Goal: Task Accomplishment & Management: Manage account settings

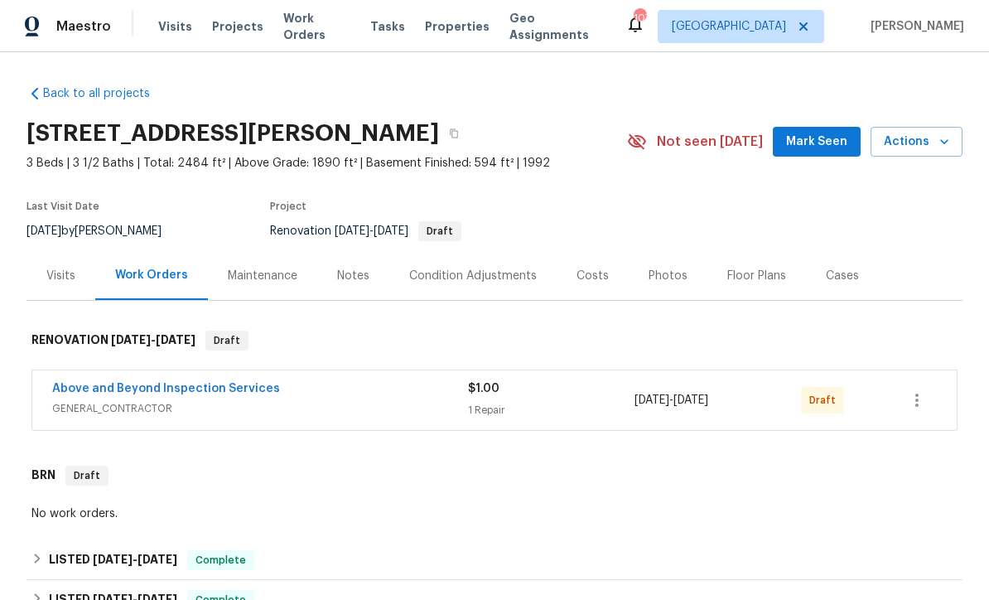
click at [591, 270] on div "Costs" at bounding box center [593, 276] width 32 height 17
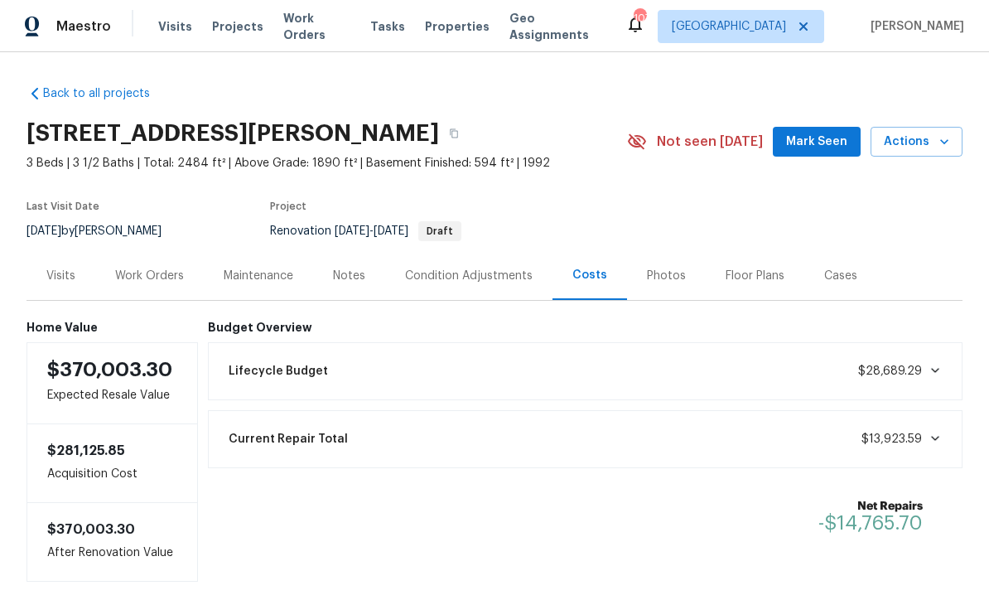
click at [151, 260] on div "Work Orders" at bounding box center [149, 275] width 109 height 49
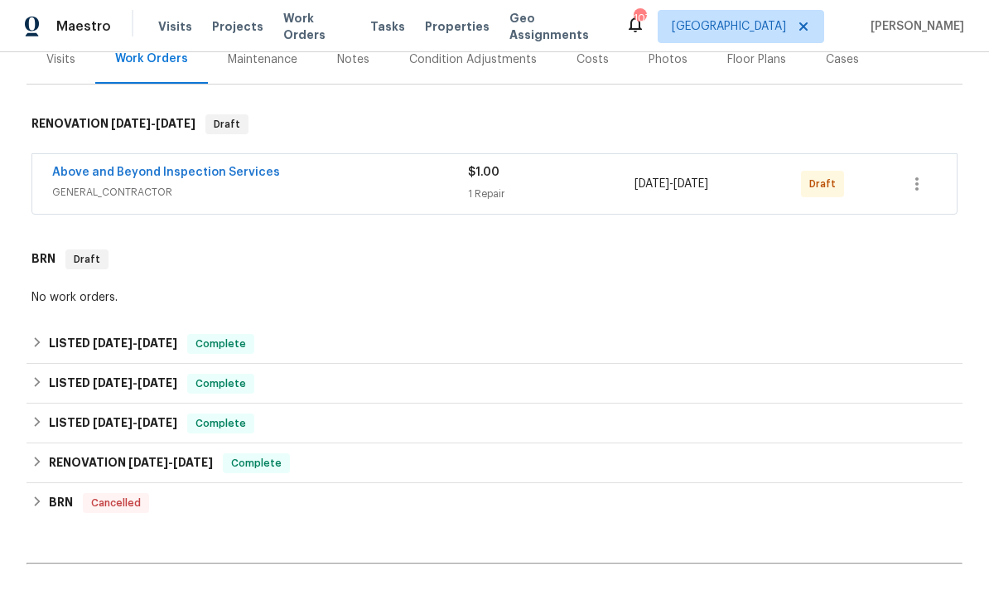
scroll to position [200, 0]
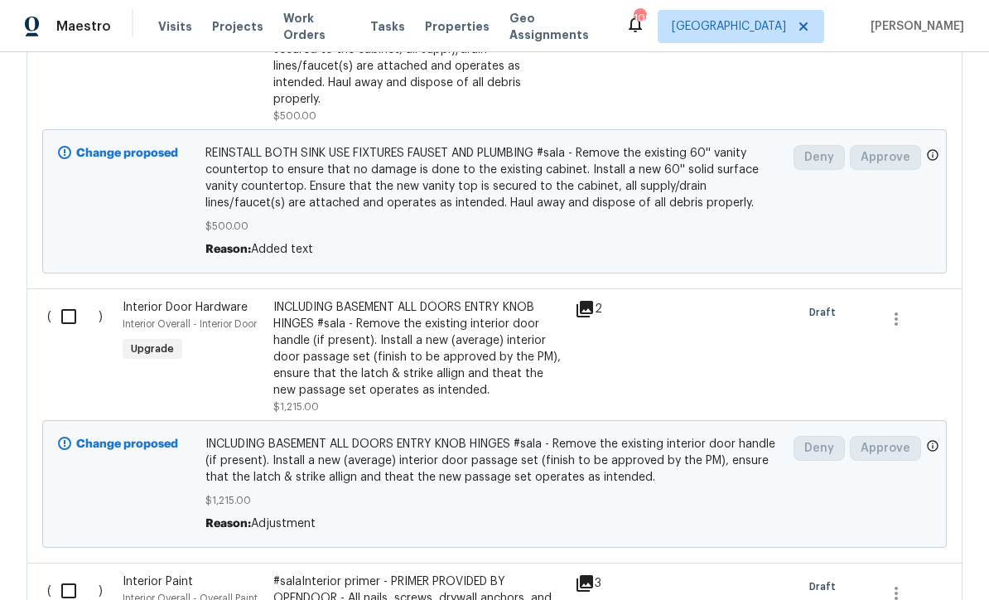
scroll to position [1491, 0]
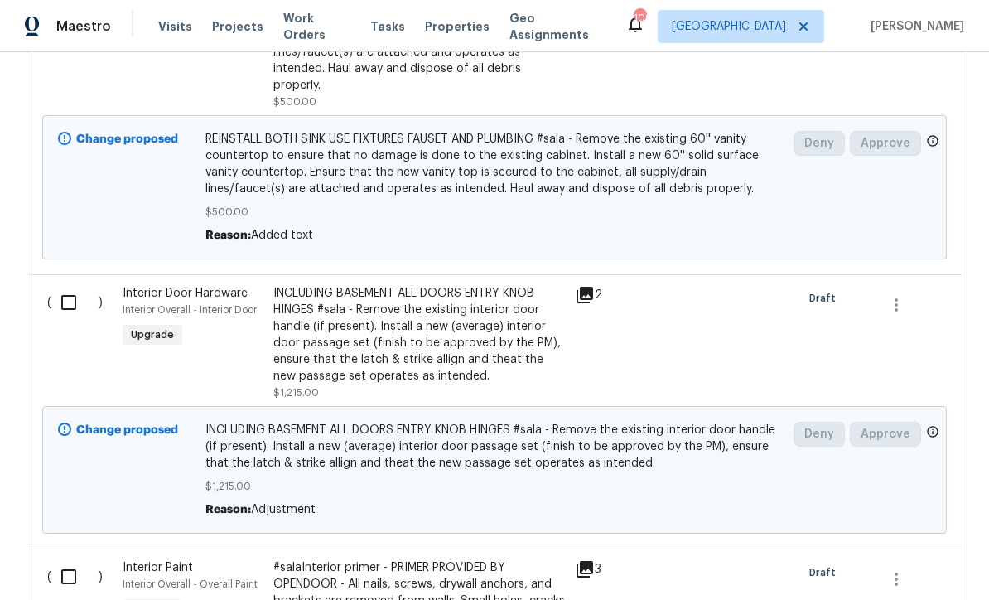
click at [346, 324] on div "INCLUDING BASEMENT ALL DOORS ENTRY KNOB HINGES #sala - Remove the existing inte…" at bounding box center [419, 334] width 292 height 99
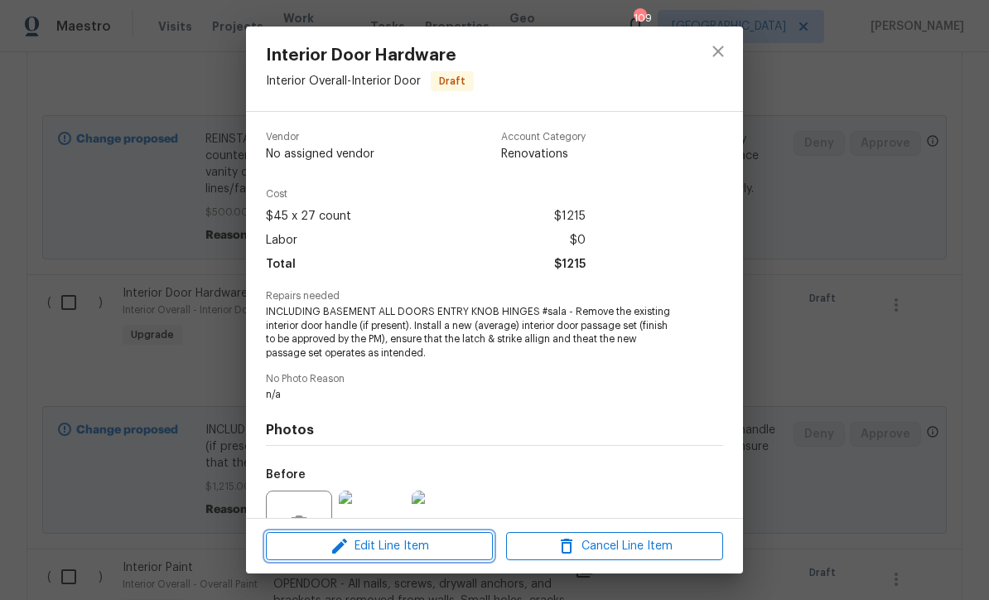
click at [377, 551] on span "Edit Line Item" at bounding box center [379, 546] width 217 height 21
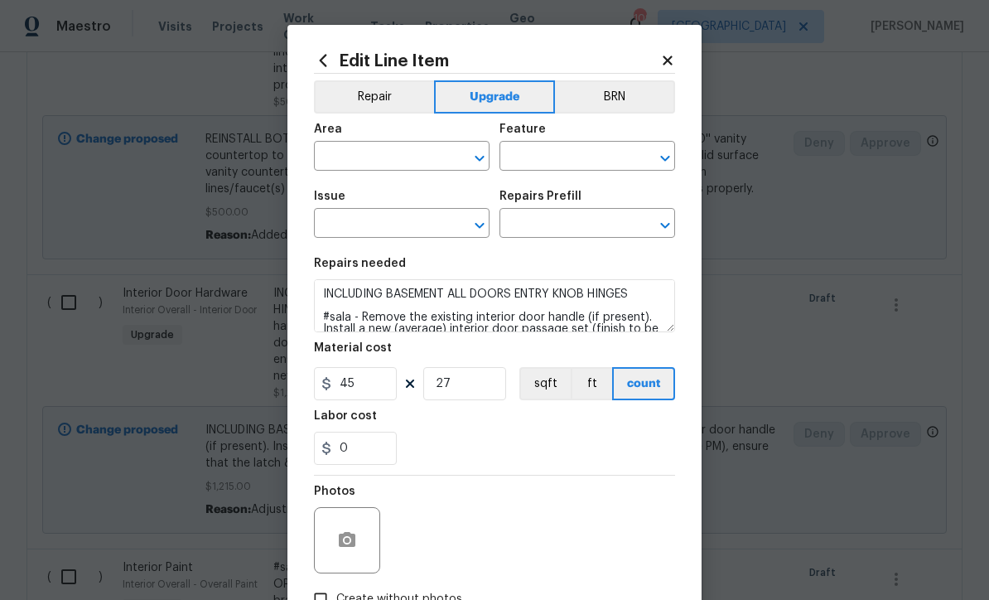
type input "Interior Overall"
type input "Interior Door"
type input "Interior Door Hardware"
type input "Install Door Handle (average) $40.78"
click at [466, 387] on input "27" at bounding box center [464, 383] width 83 height 33
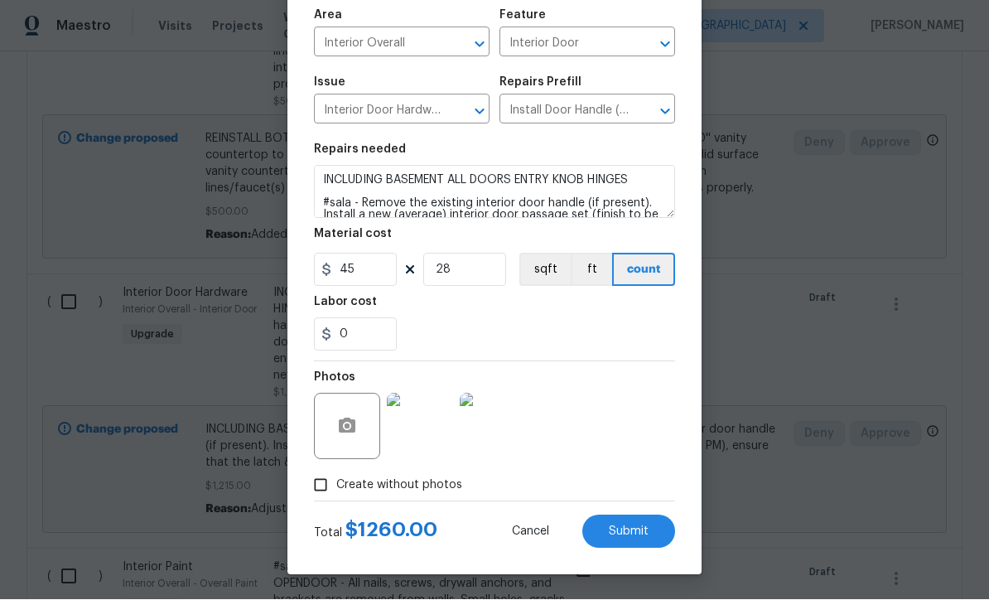
scroll to position [117, 0]
type input "28"
click at [631, 521] on button "Submit" at bounding box center [628, 531] width 93 height 33
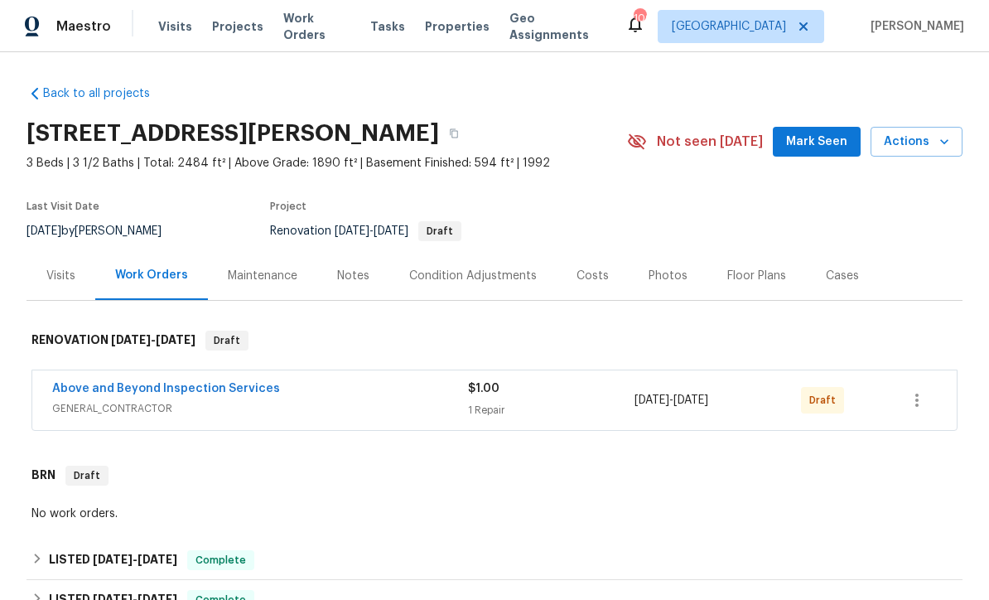
scroll to position [0, 0]
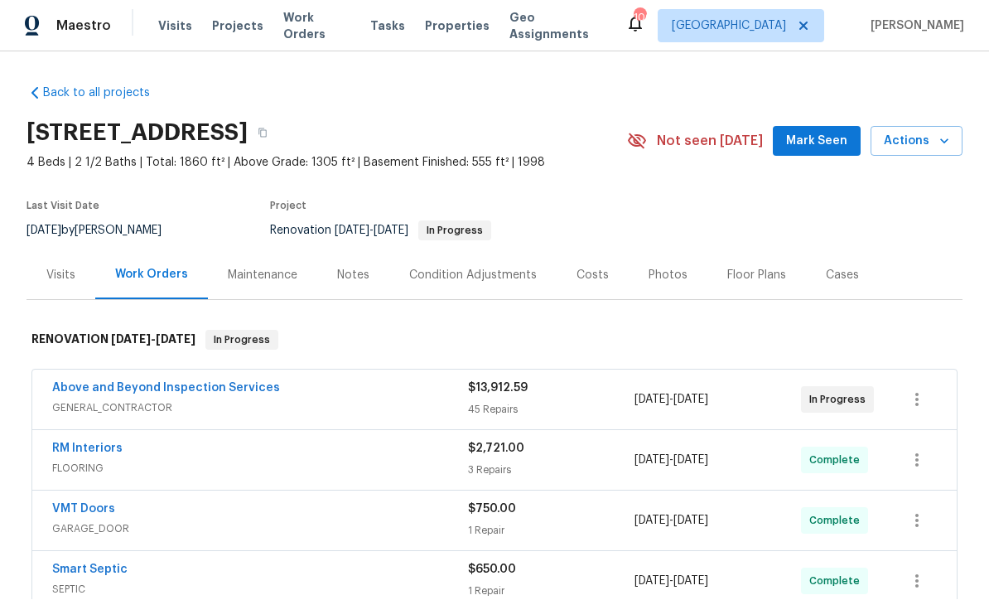
scroll to position [1, 0]
click at [252, 253] on div "Maintenance" at bounding box center [262, 275] width 109 height 49
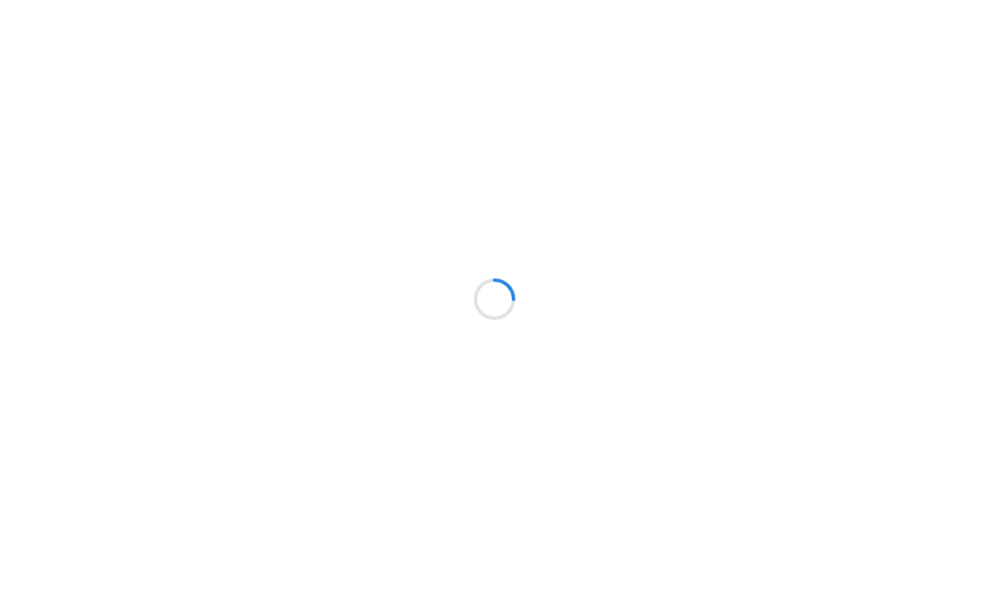
scroll to position [1, 0]
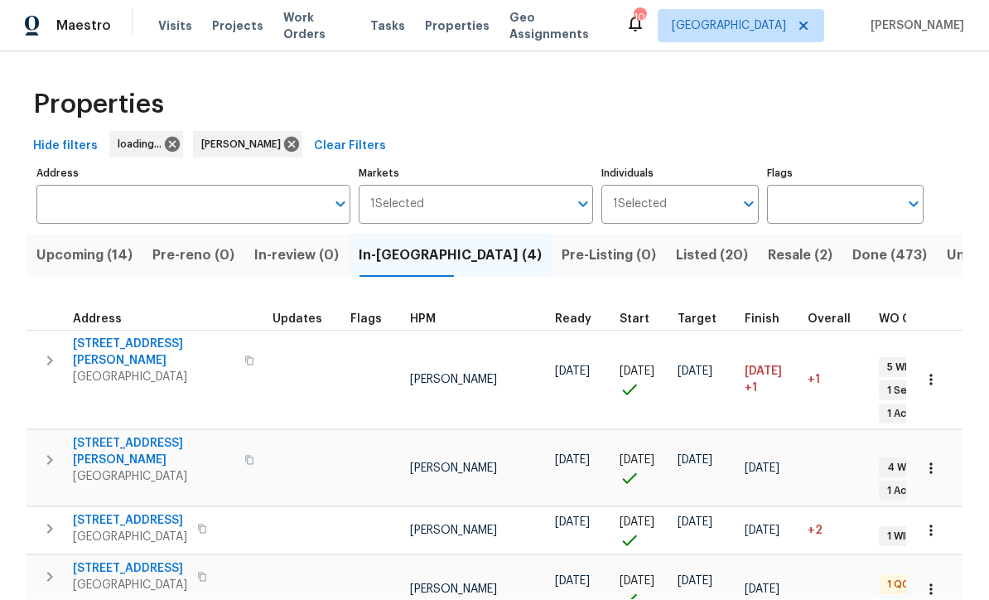
scroll to position [1, 0]
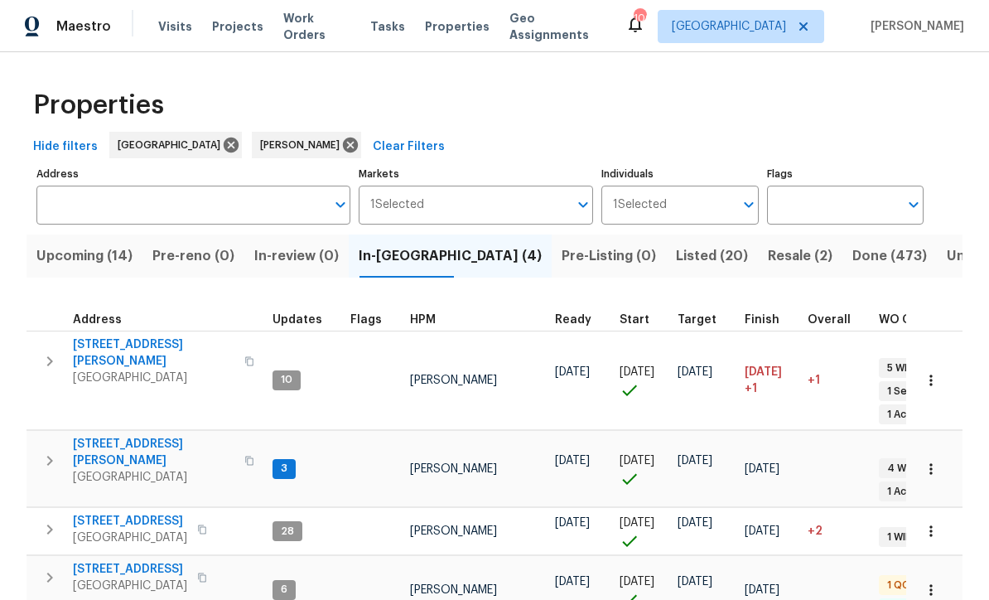
click at [90, 469] on span "[GEOGRAPHIC_DATA]" at bounding box center [154, 477] width 162 height 17
click at [86, 245] on span "Upcoming (14)" at bounding box center [84, 255] width 96 height 23
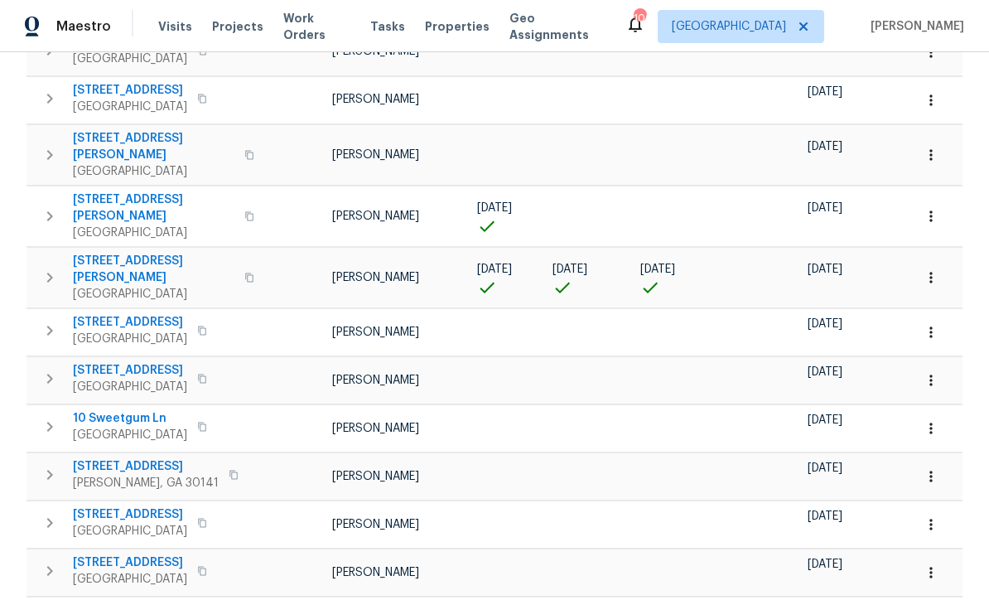
scroll to position [392, 0]
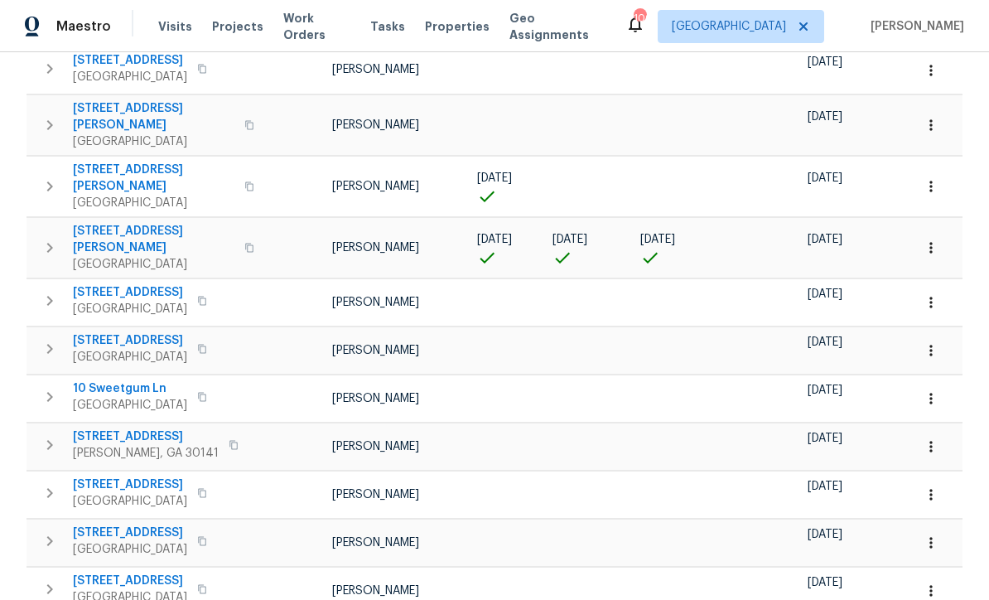
click at [944, 229] on button "button" at bounding box center [931, 247] width 36 height 36
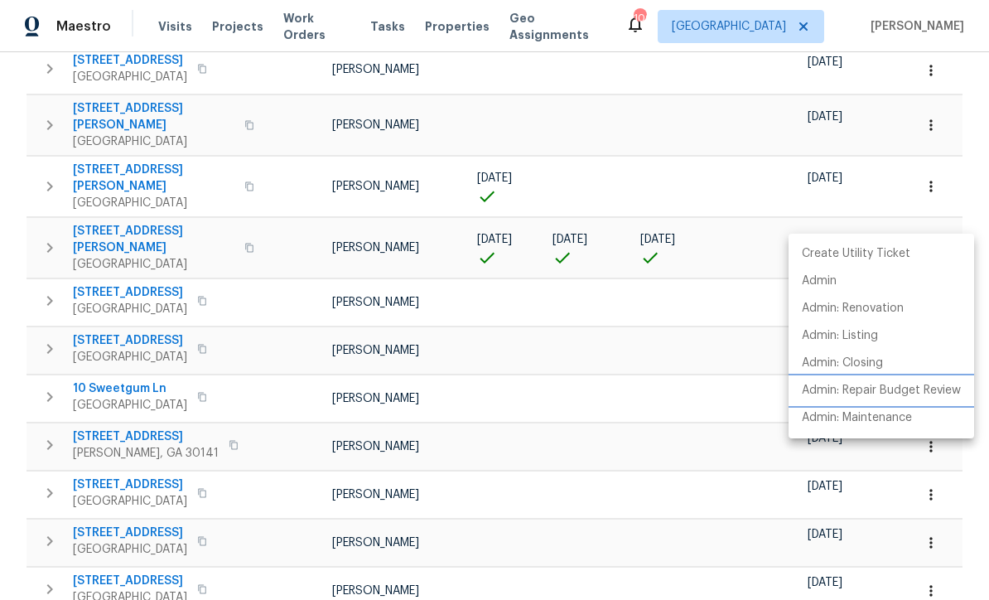
click at [904, 390] on p "Admin: Repair Budget Review" at bounding box center [881, 390] width 159 height 17
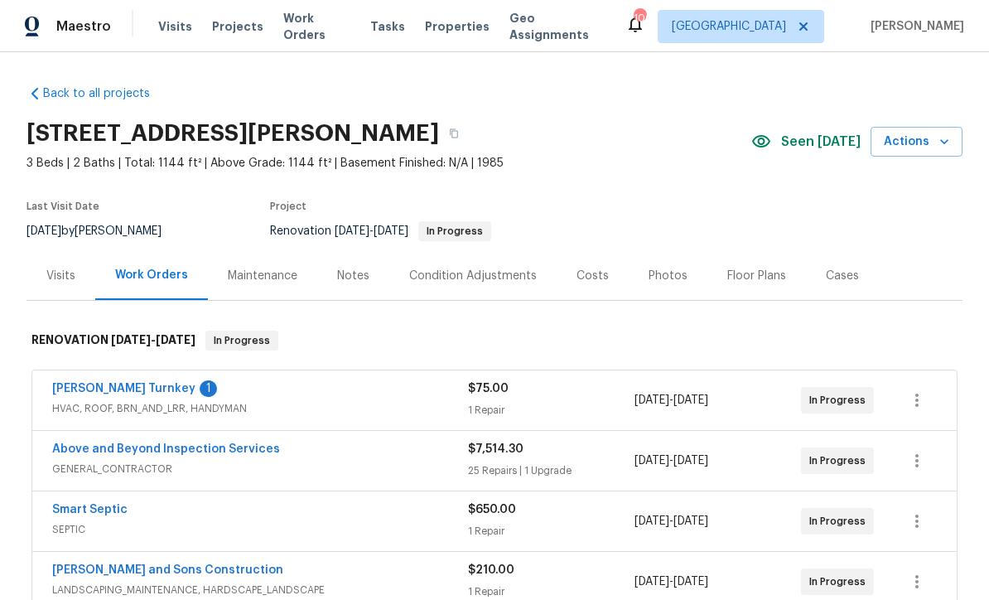
click at [79, 386] on link "[PERSON_NAME] Turnkey" at bounding box center [123, 389] width 143 height 12
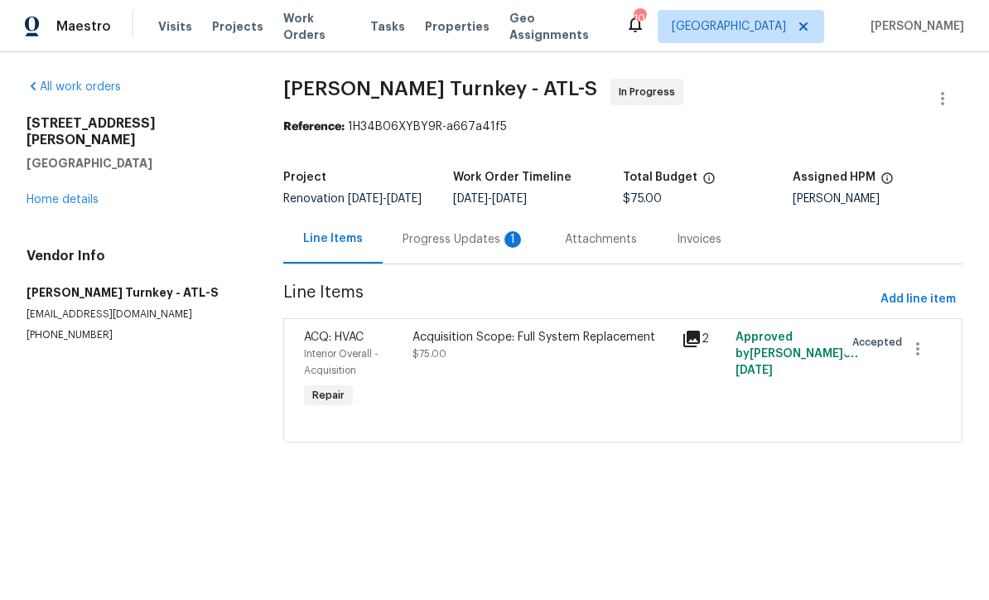
click at [423, 239] on div "Progress Updates 1" at bounding box center [464, 239] width 162 height 49
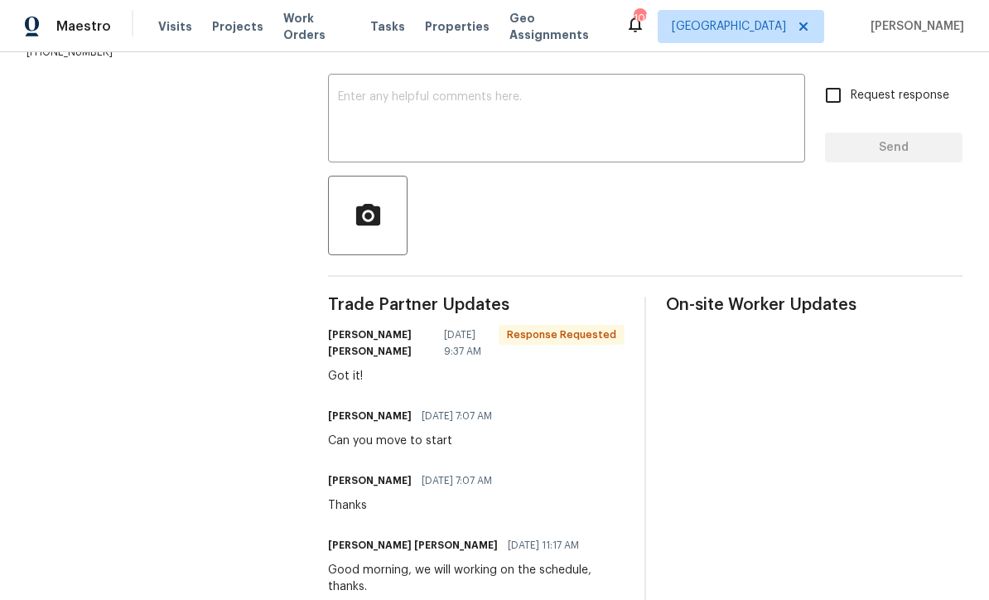
scroll to position [265, 0]
click at [357, 106] on textarea at bounding box center [566, 121] width 457 height 58
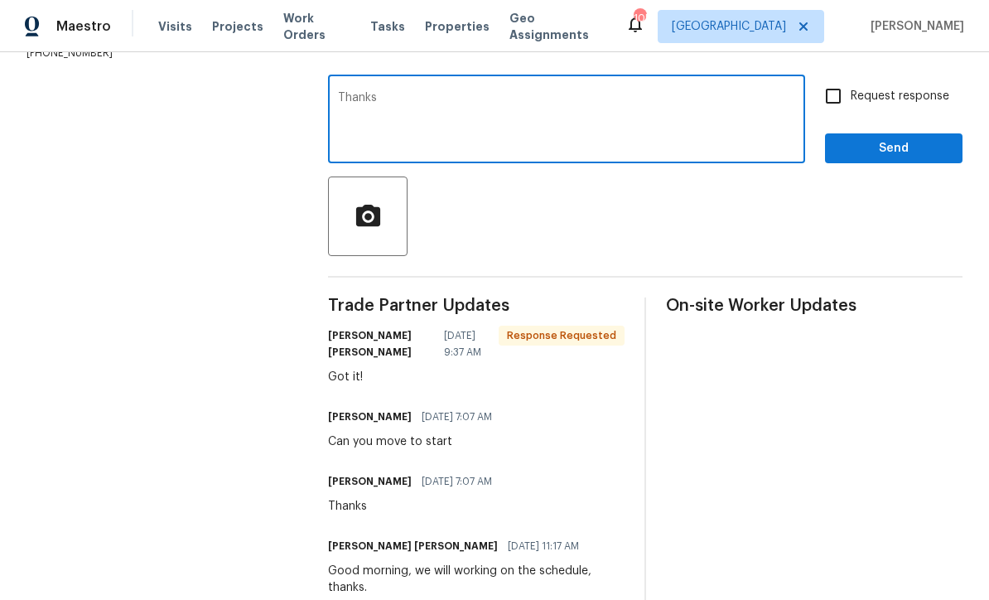
type textarea "Thanks"
click at [936, 159] on span "Send" at bounding box center [893, 148] width 111 height 21
